Goal: Navigation & Orientation: Find specific page/section

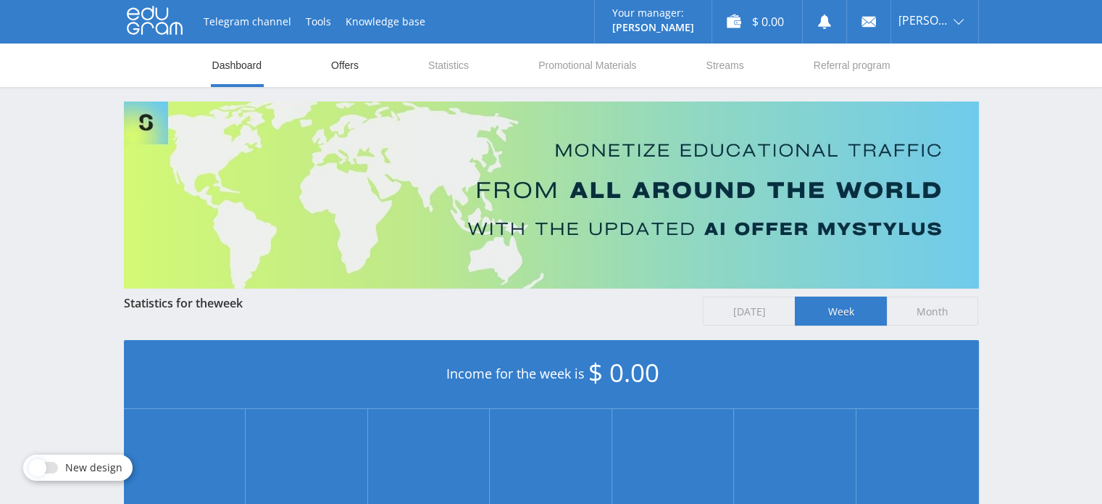
click at [341, 63] on link "Offers" at bounding box center [345, 64] width 30 height 43
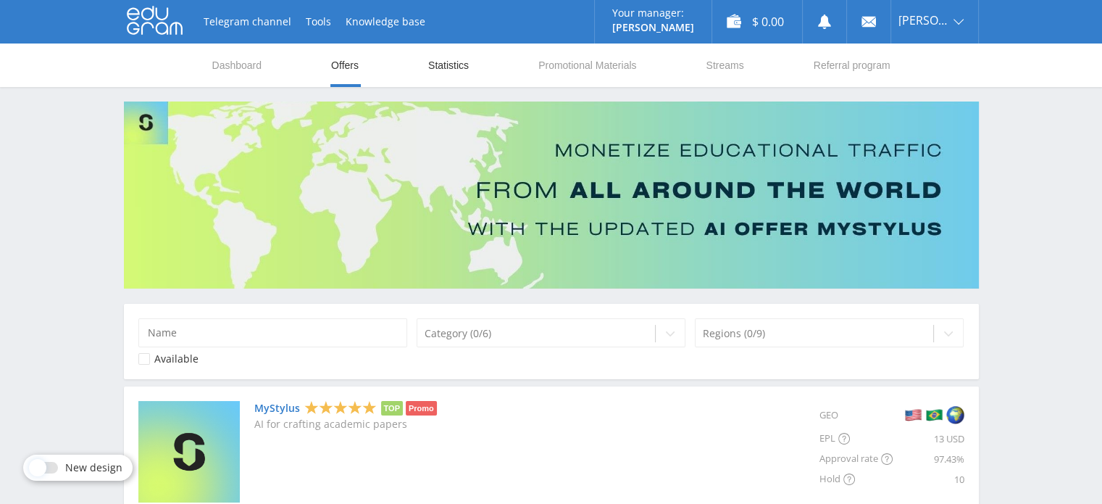
click at [445, 69] on link "Statistics" at bounding box center [448, 64] width 43 height 43
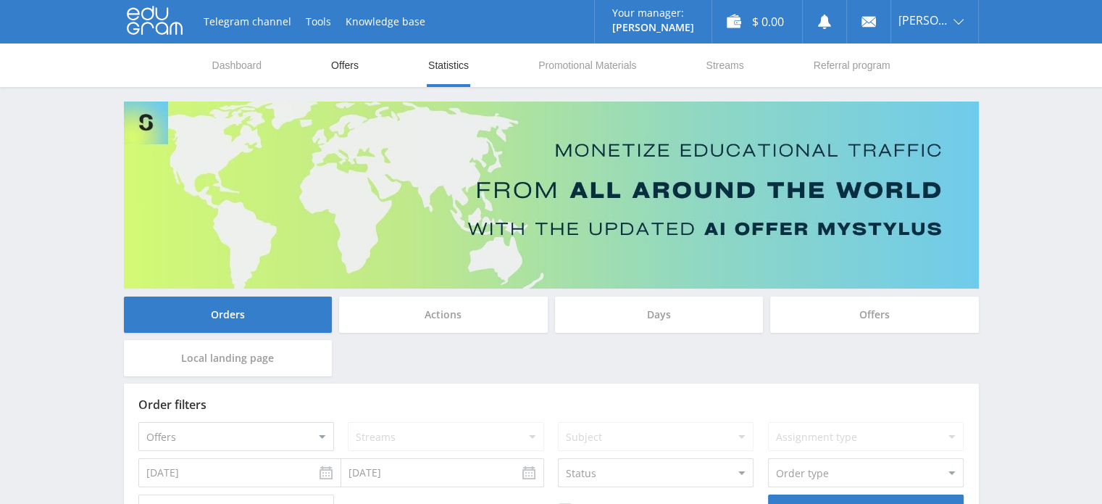
click at [346, 66] on link "Offers" at bounding box center [345, 64] width 30 height 43
